Goal: Information Seeking & Learning: Learn about a topic

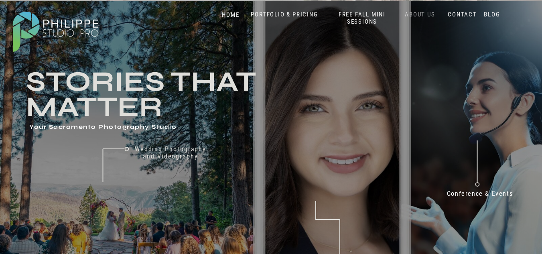
click at [424, 12] on nav "ABOUT US" at bounding box center [420, 15] width 34 height 8
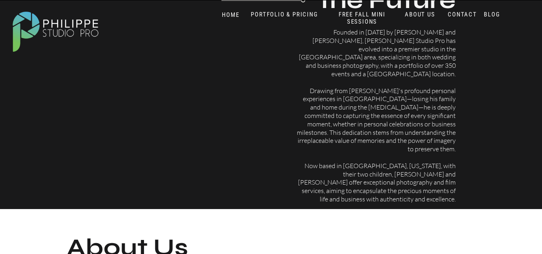
scroll to position [386, 0]
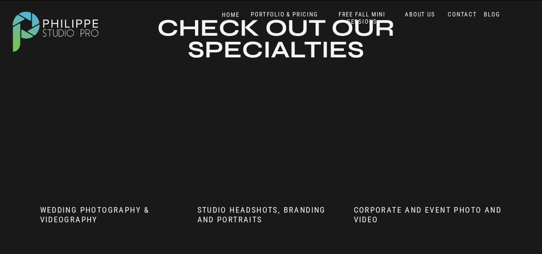
scroll to position [452, 0]
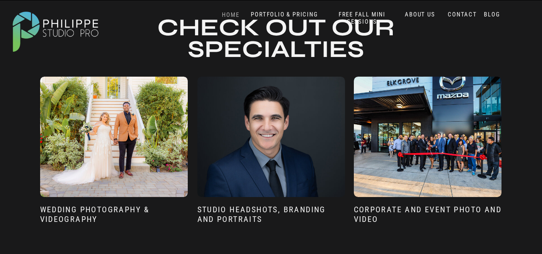
click at [234, 11] on nav "HOME" at bounding box center [231, 15] width 34 height 8
click at [280, 12] on nav "PORTFOLIO & PRICING" at bounding box center [284, 15] width 73 height 8
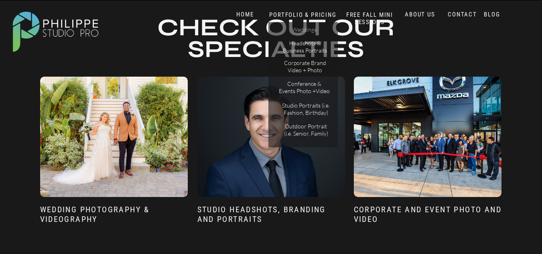
click at [308, 31] on p "Weddings" at bounding box center [304, 30] width 45 height 8
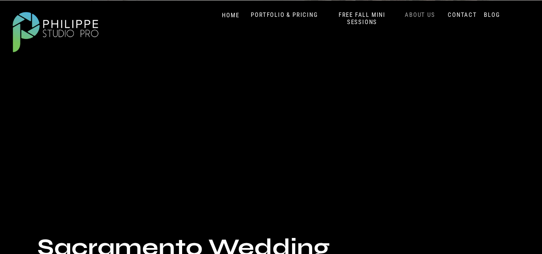
click at [428, 13] on nav "ABOUT US" at bounding box center [420, 15] width 34 height 8
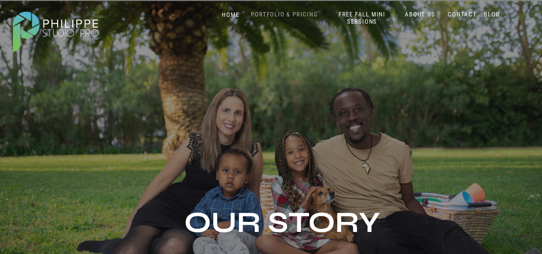
click at [299, 12] on nav "PORTFOLIO & PRICING" at bounding box center [284, 15] width 73 height 8
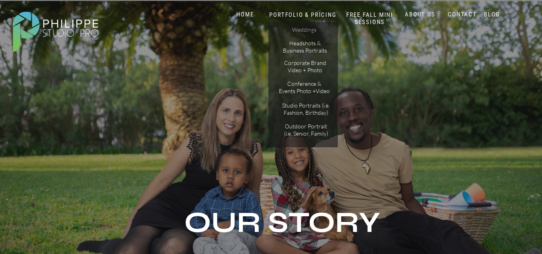
click at [306, 29] on p "Weddings" at bounding box center [304, 30] width 45 height 8
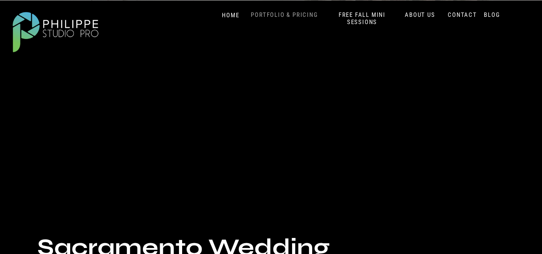
click at [307, 17] on nav "PORTFOLIO & PRICING" at bounding box center [284, 15] width 73 height 8
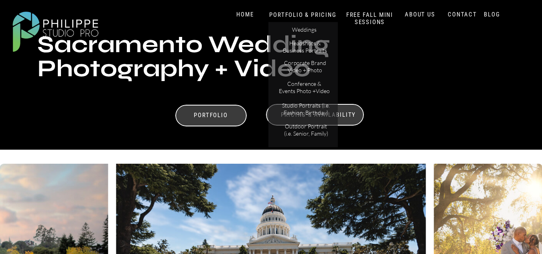
scroll to position [203, 0]
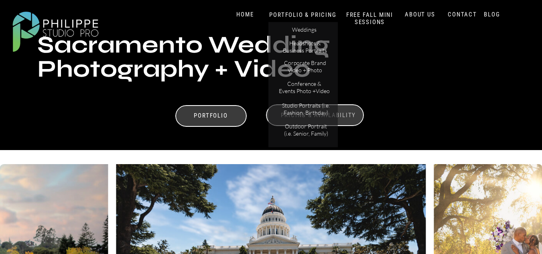
click at [350, 113] on h3 "Pricing & Availability" at bounding box center [319, 116] width 80 height 8
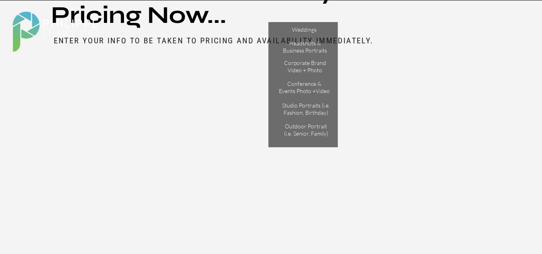
scroll to position [3841, 0]
click at [312, 47] on p "Headshots & Business Portraits" at bounding box center [305, 47] width 45 height 14
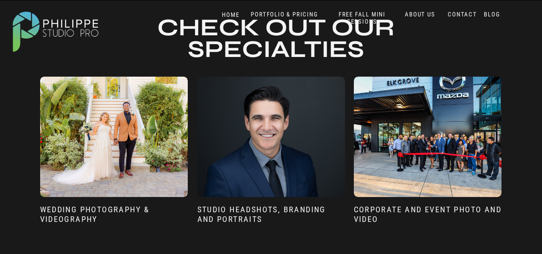
scroll to position [452, 0]
